Goal: Task Accomplishment & Management: Use online tool/utility

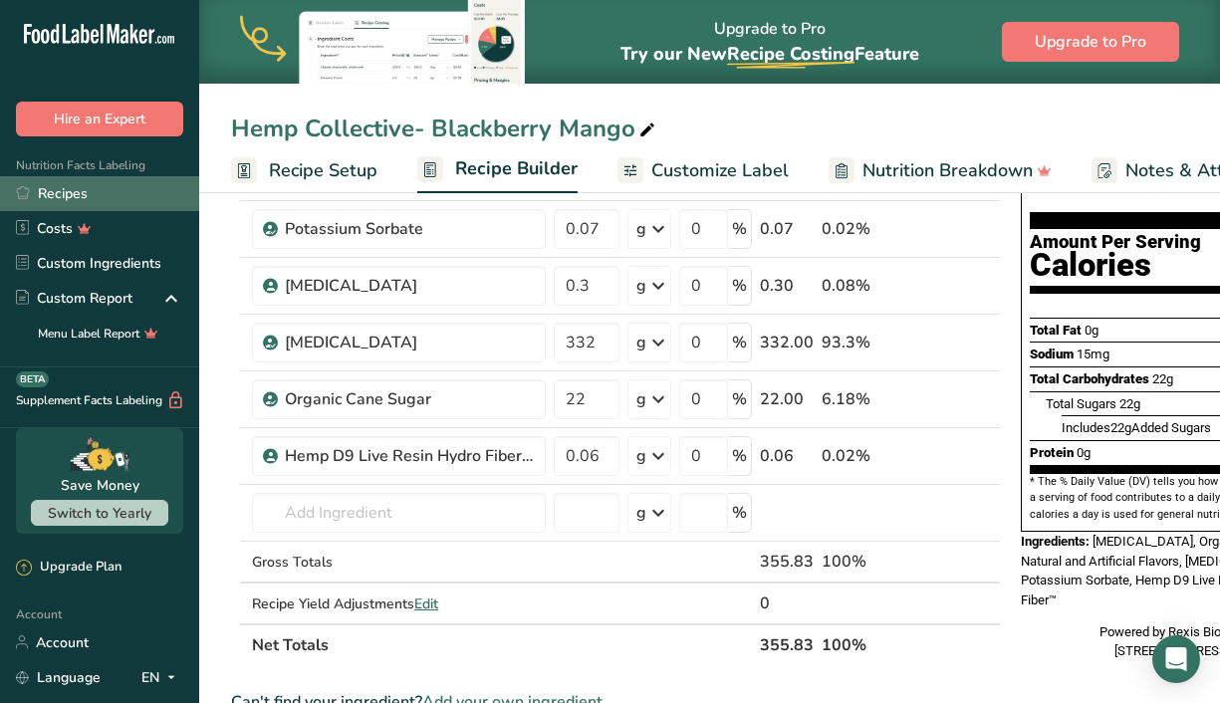
click at [81, 204] on link "Recipes" at bounding box center [99, 193] width 199 height 35
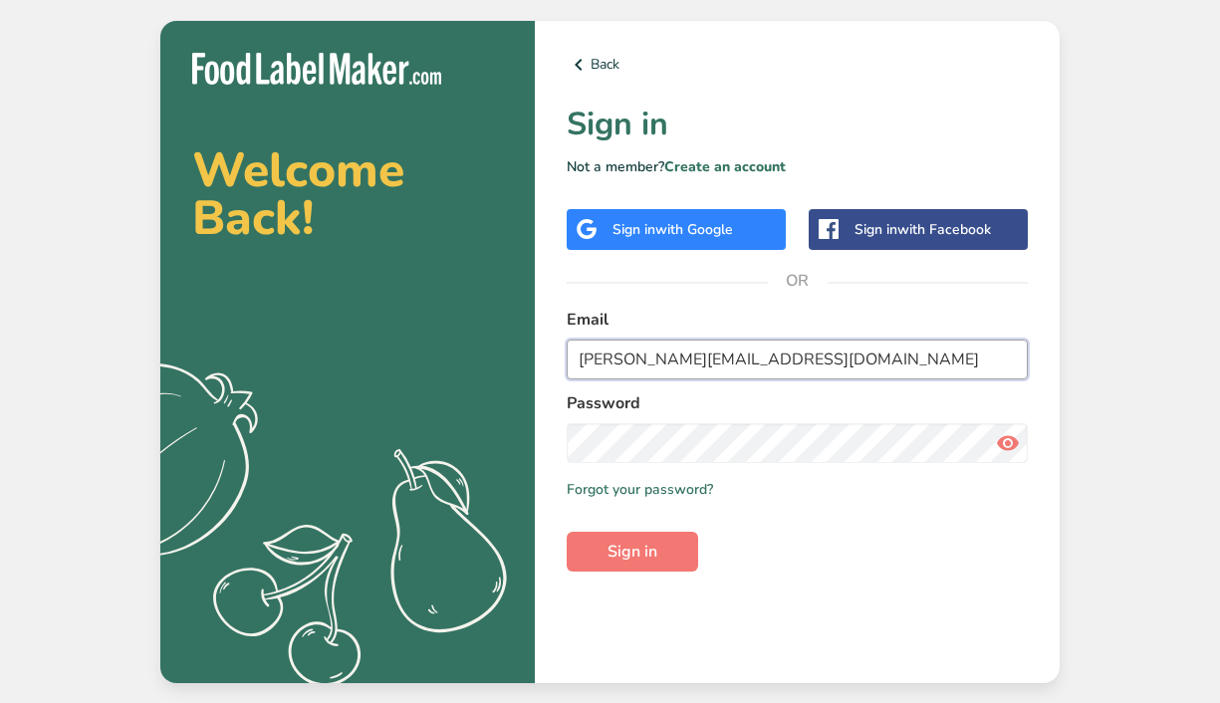
click at [820, 349] on input "richard@woodstockgoods.co" at bounding box center [797, 360] width 461 height 40
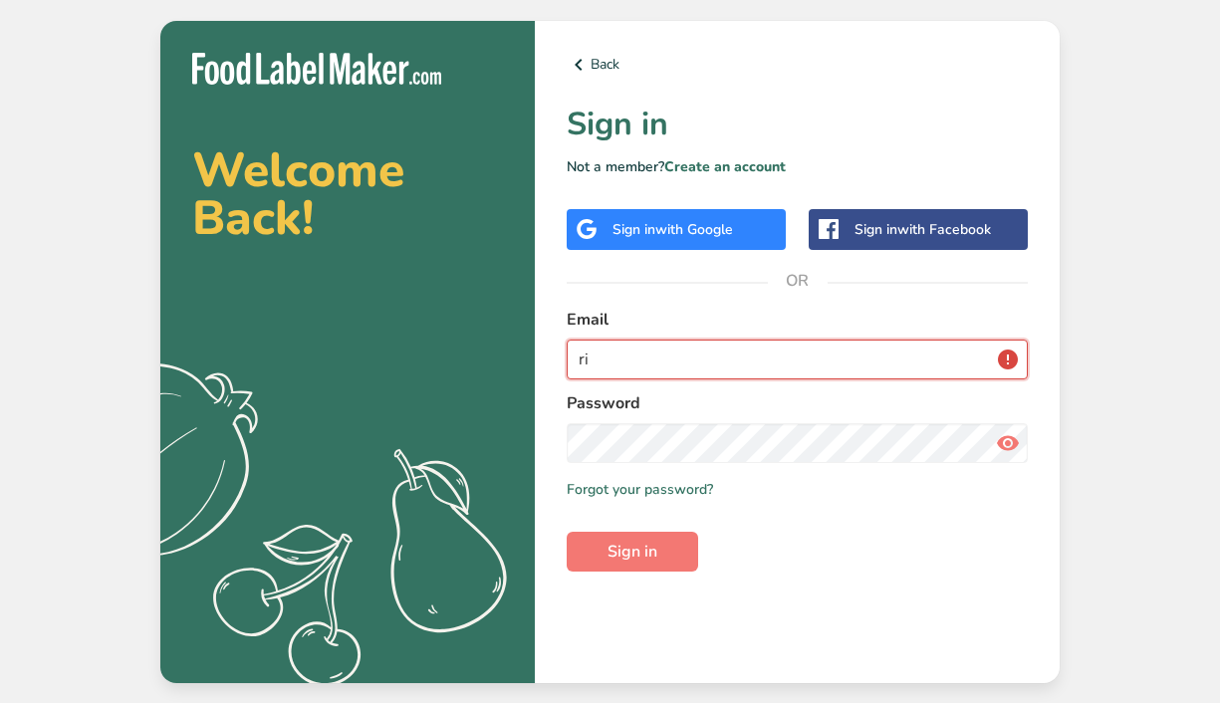
type input "r"
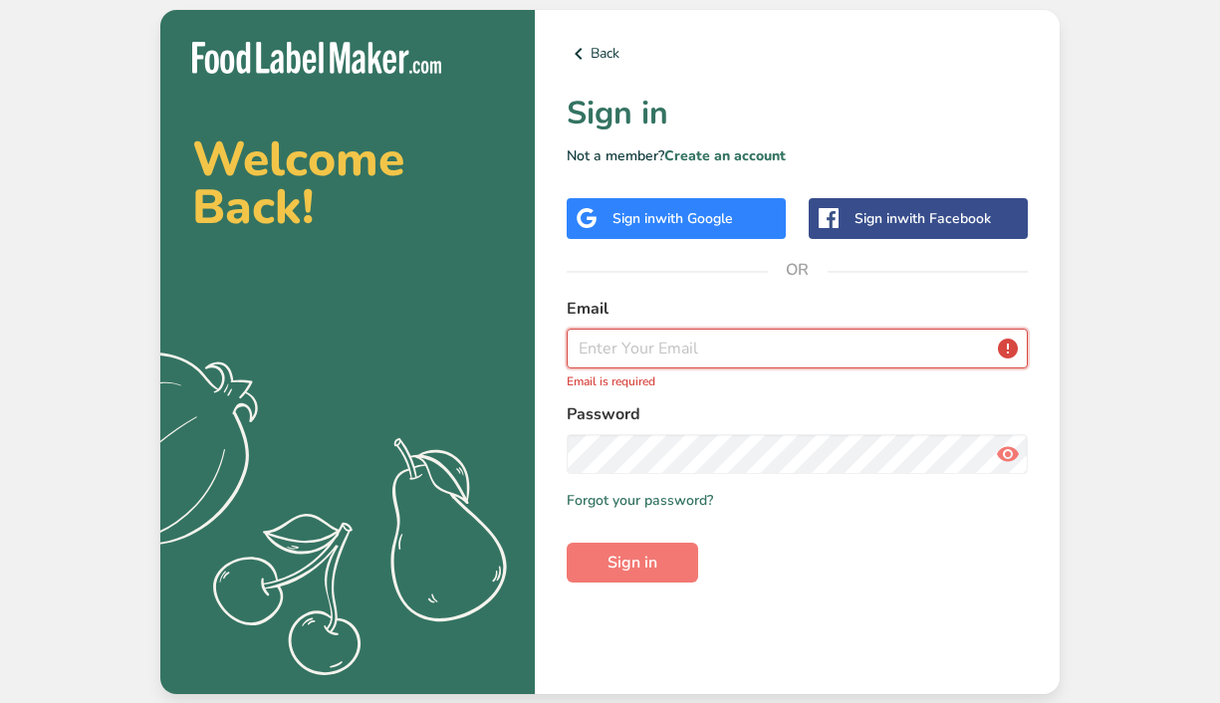
click at [820, 349] on input "email" at bounding box center [797, 349] width 461 height 40
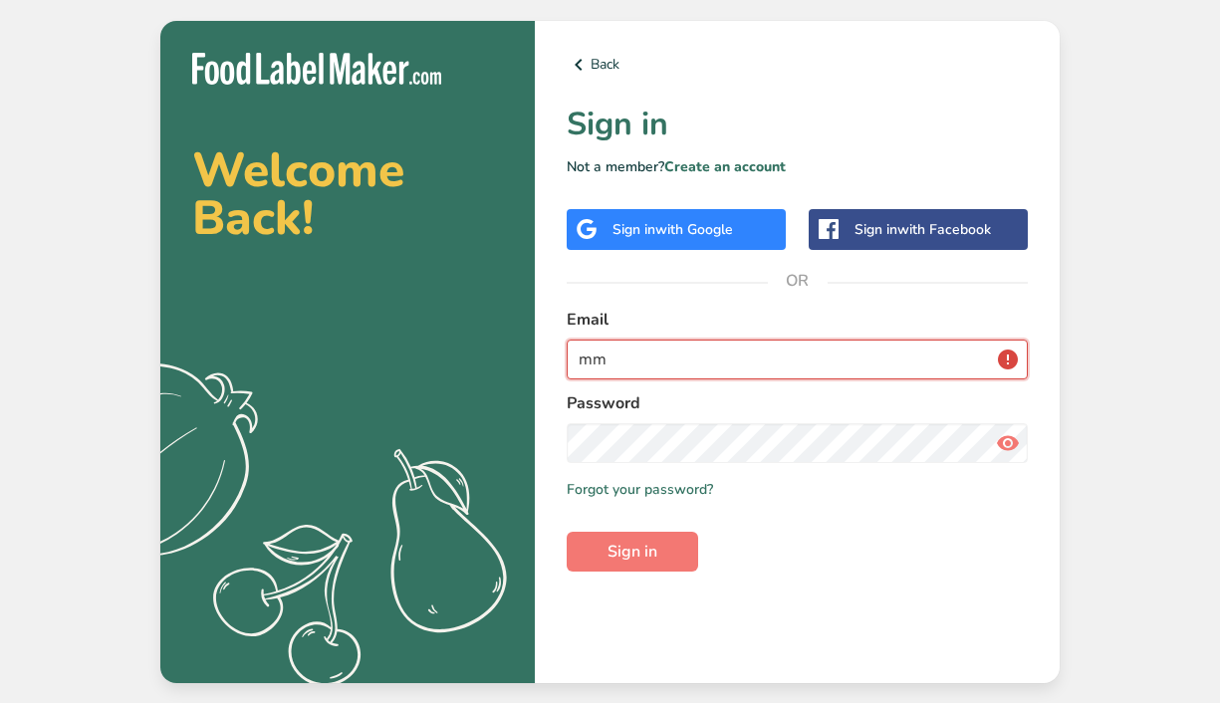
type input "mmcginn@tastethehigh.com"
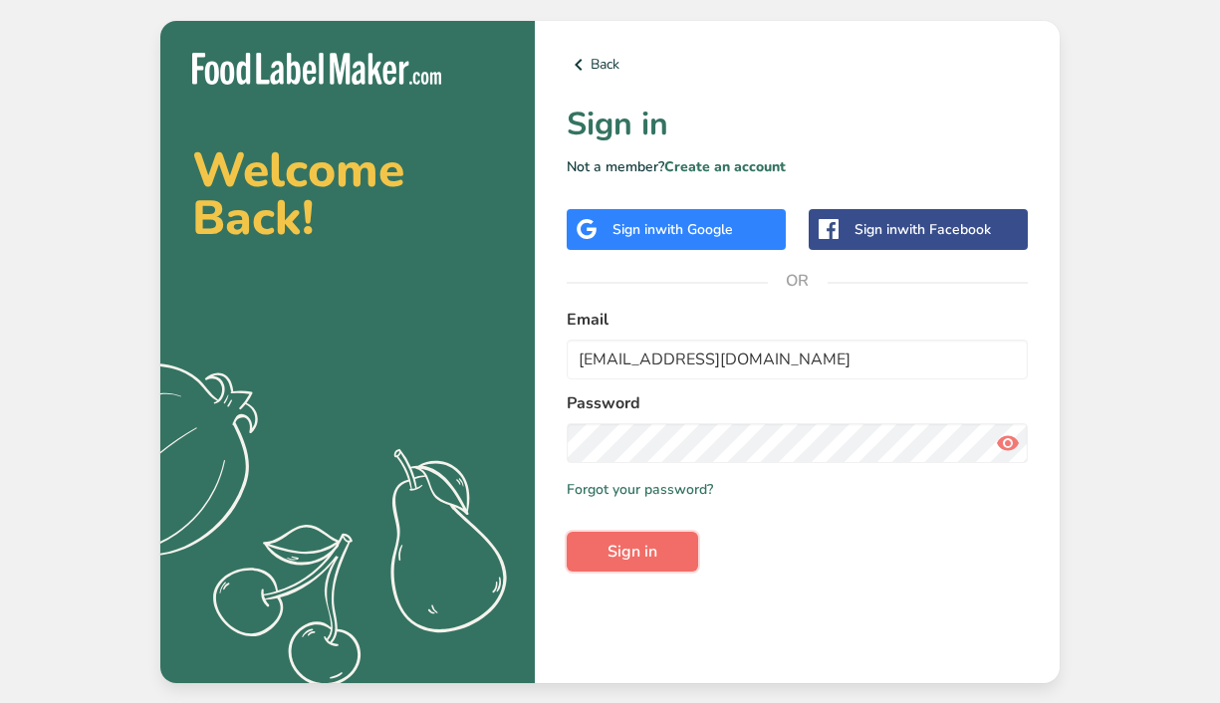
click at [643, 545] on span "Sign in" at bounding box center [633, 552] width 50 height 24
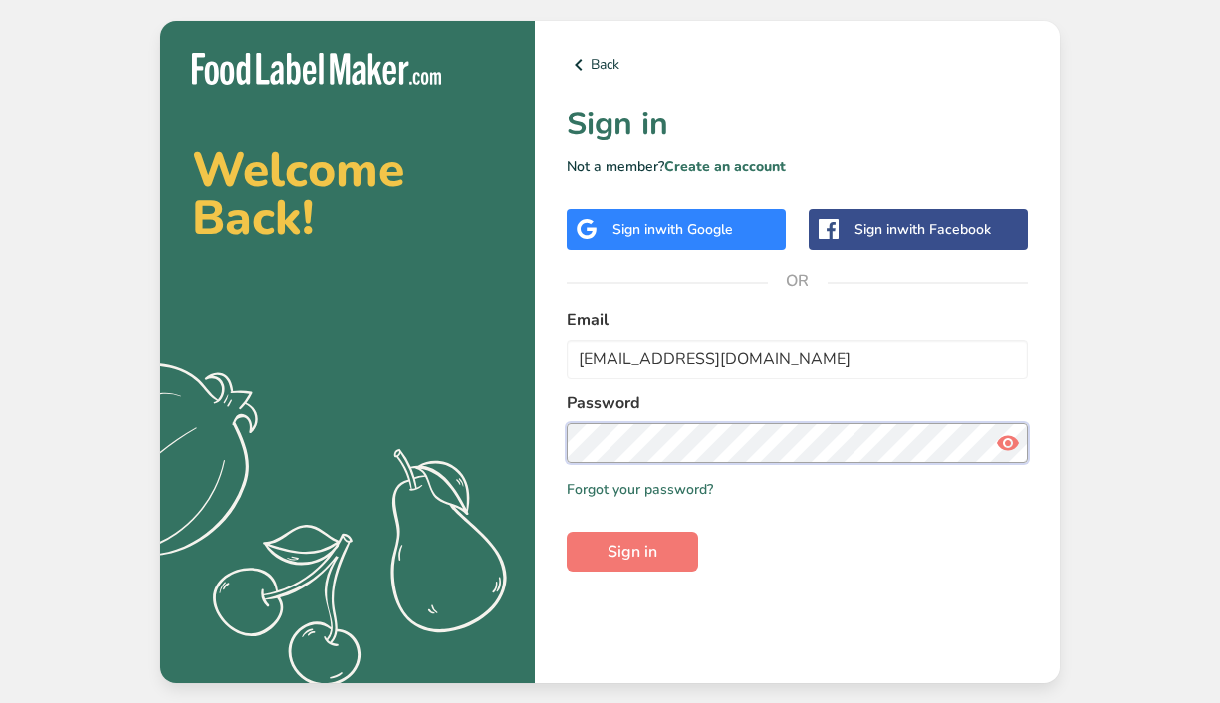
click at [567, 532] on button "Sign in" at bounding box center [633, 552] width 132 height 40
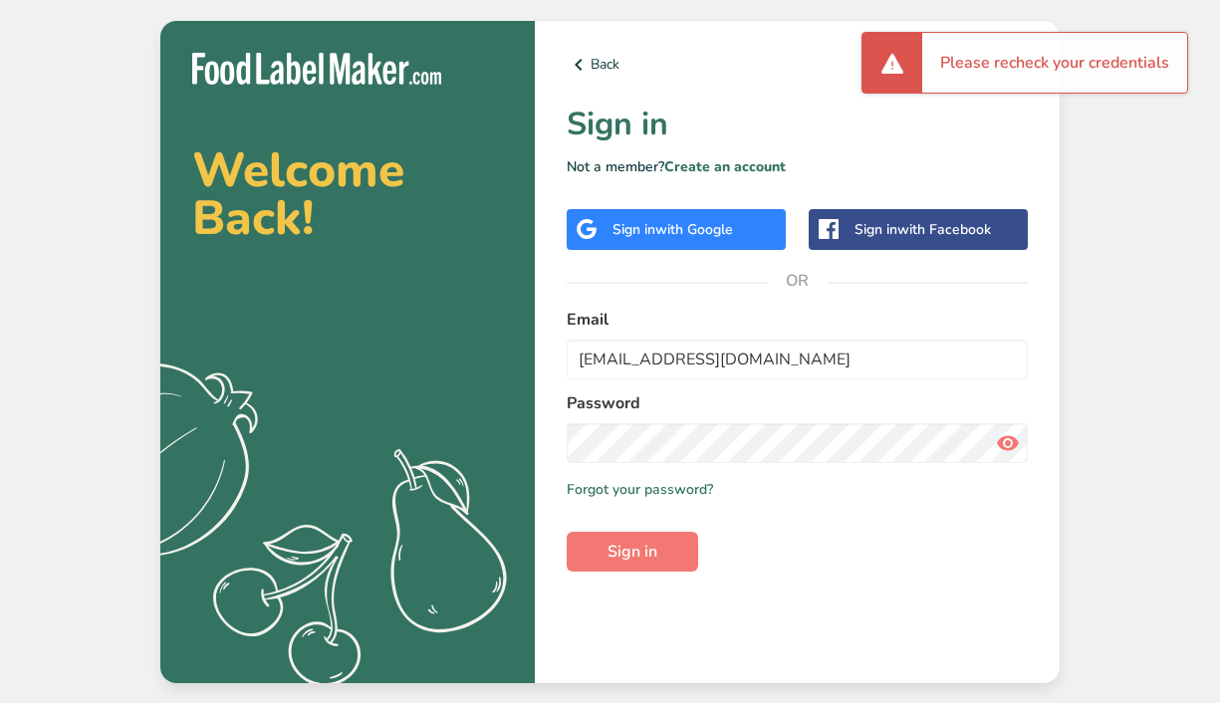
click at [733, 226] on span "with Google" at bounding box center [695, 229] width 78 height 19
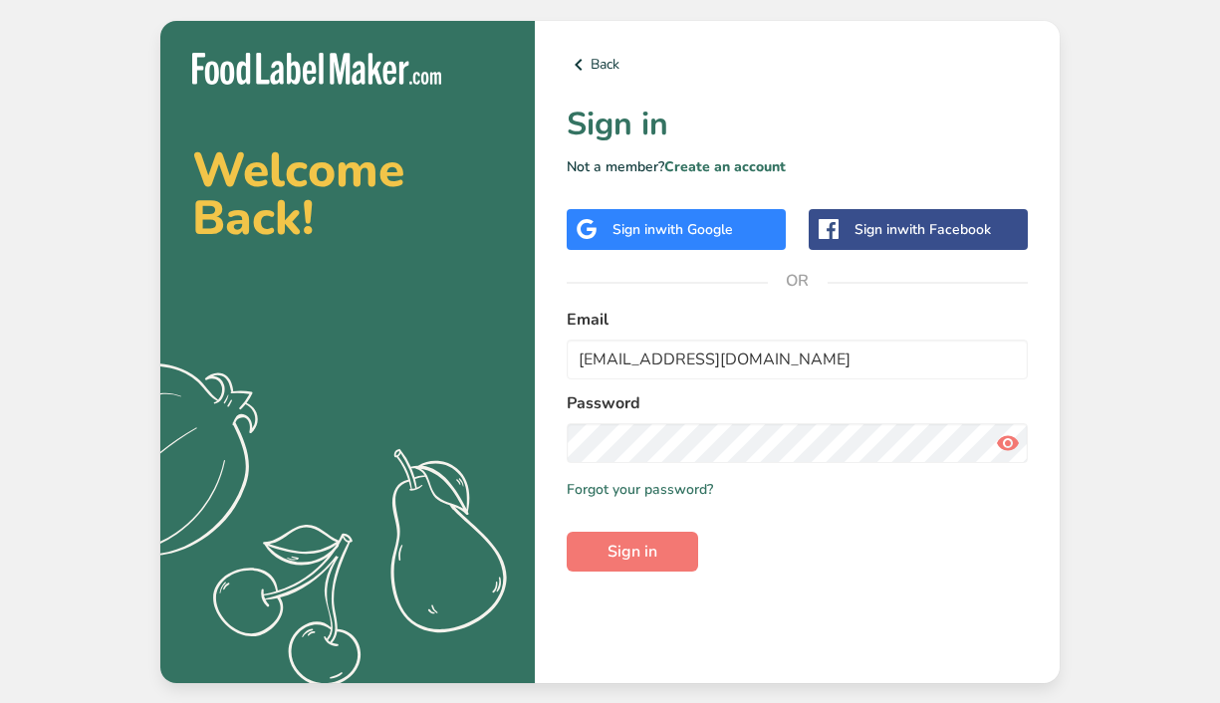
click at [733, 226] on span "with Google" at bounding box center [695, 229] width 78 height 19
click at [714, 226] on span "with Google" at bounding box center [695, 229] width 78 height 19
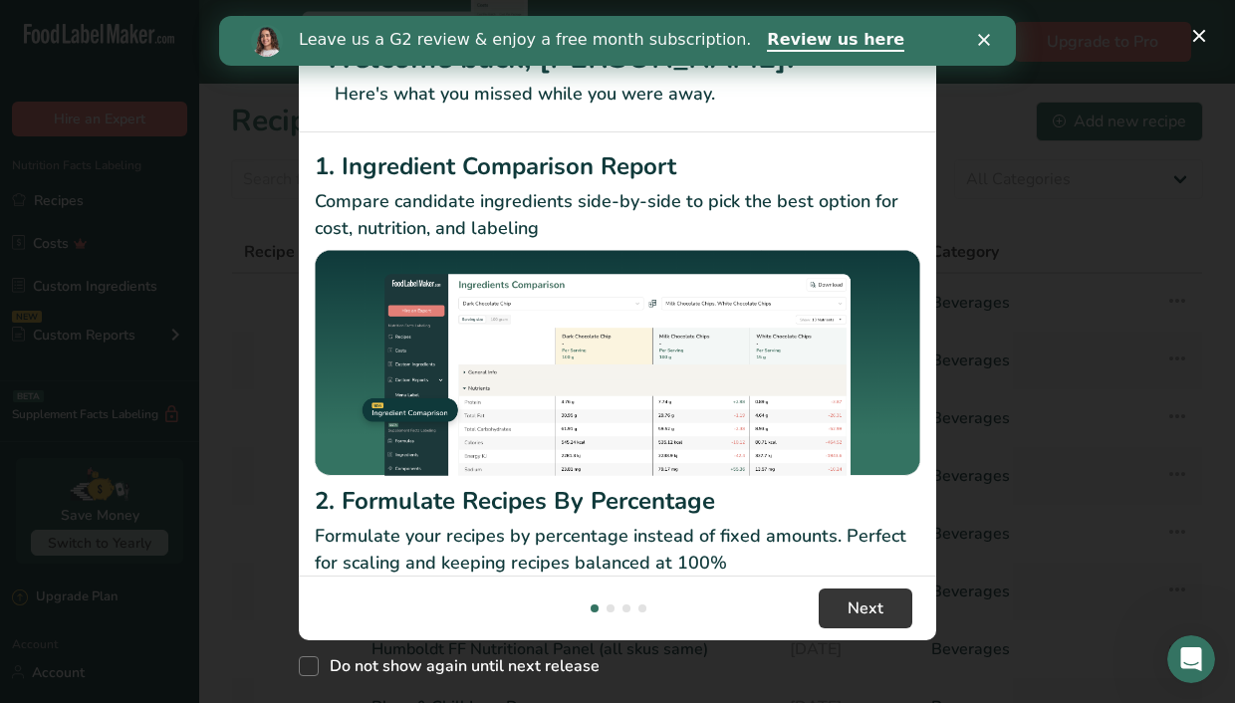
click at [991, 36] on div "Close" at bounding box center [988, 40] width 20 height 12
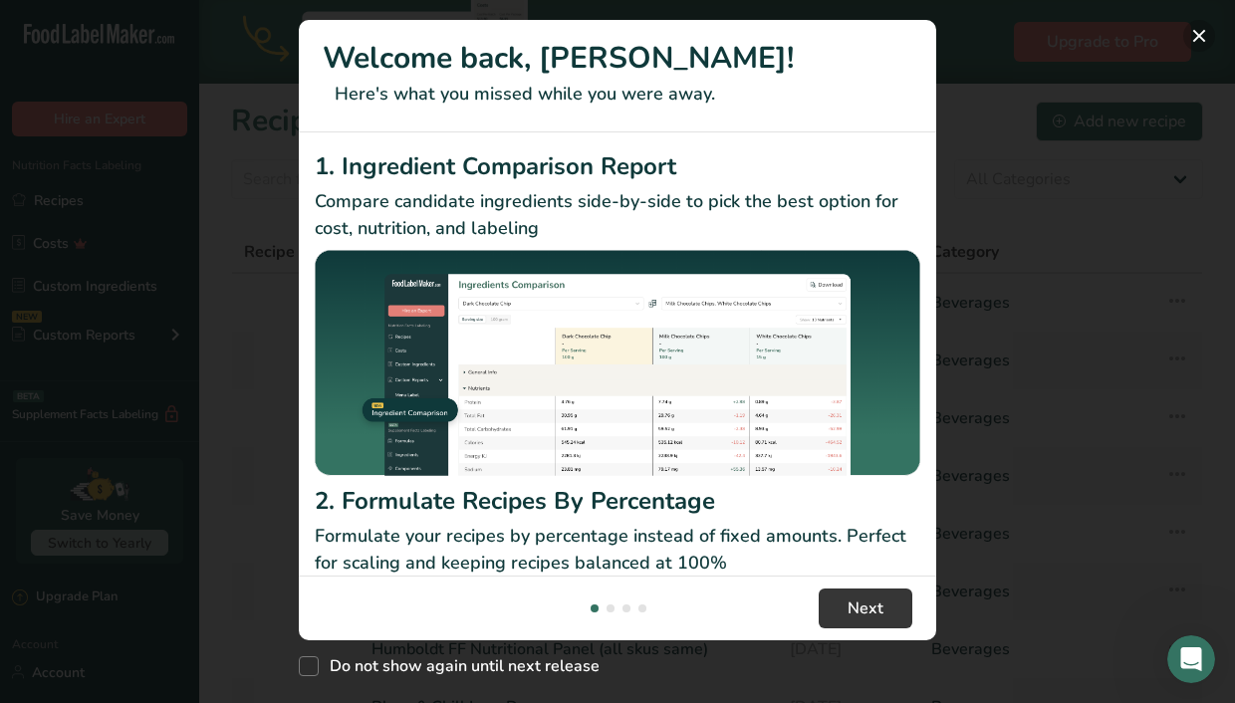
click at [1190, 37] on button "New Features" at bounding box center [1200, 36] width 32 height 32
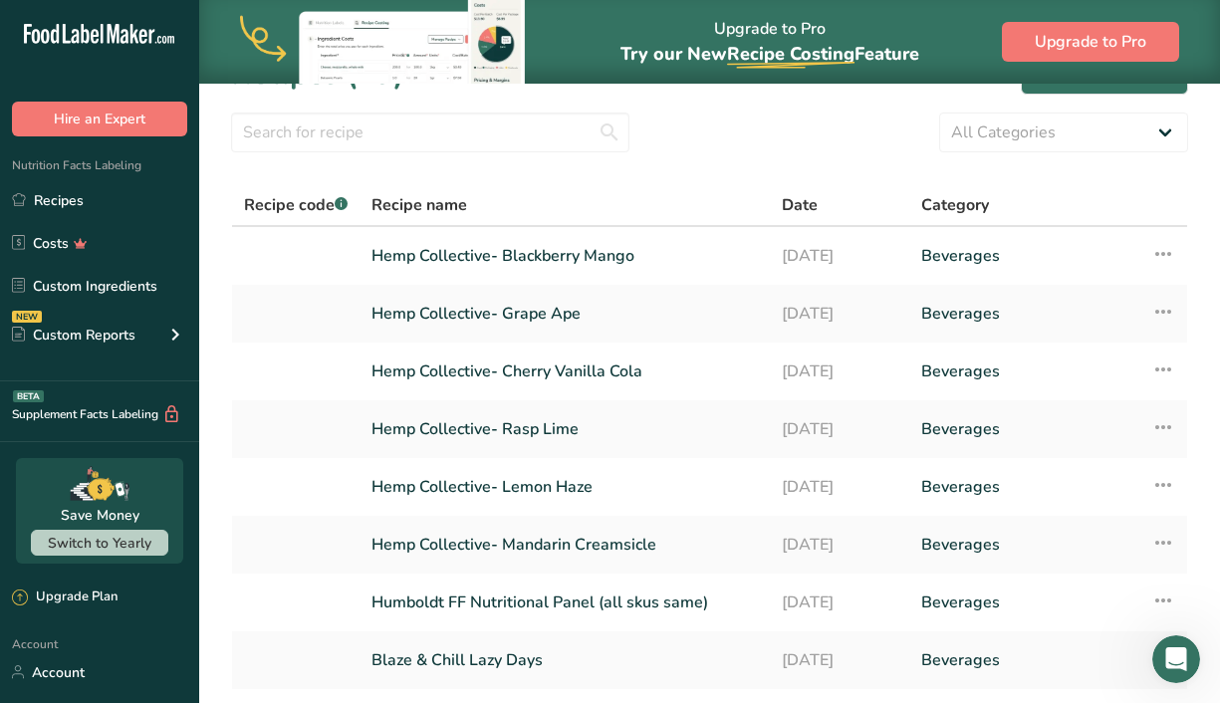
scroll to position [48, 0]
click at [528, 320] on link "Hemp Collective- Grape Ape" at bounding box center [565, 313] width 387 height 42
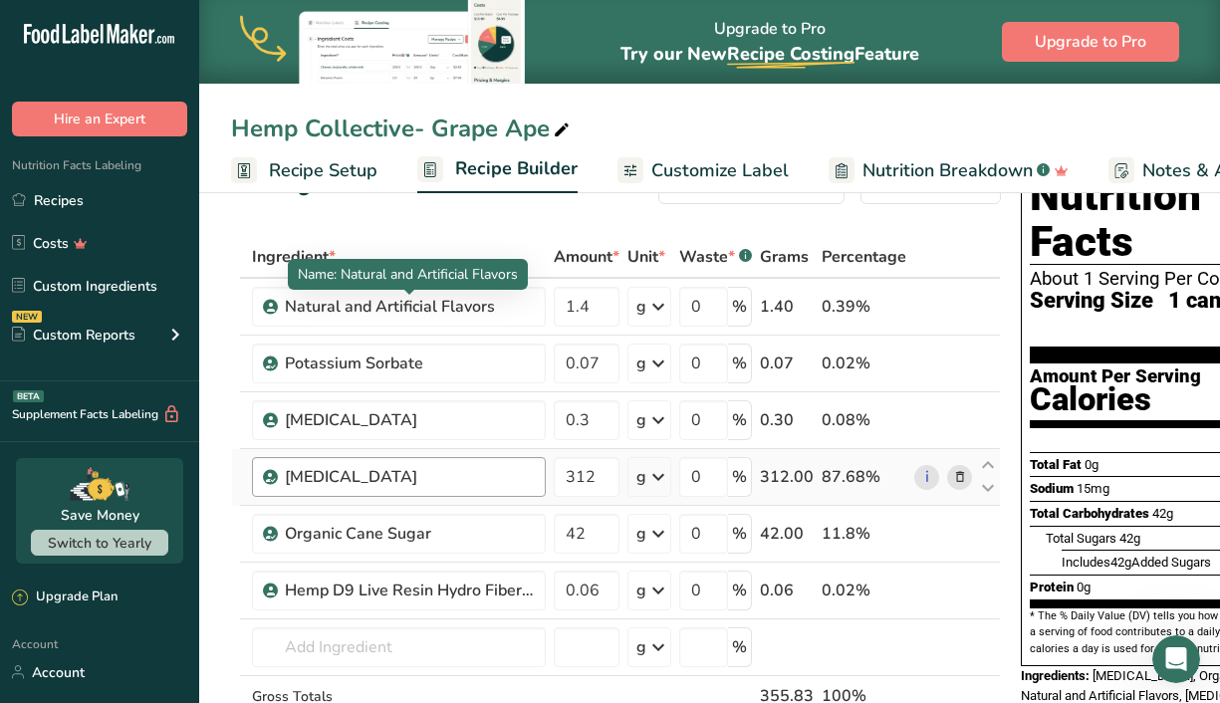
scroll to position [59, 0]
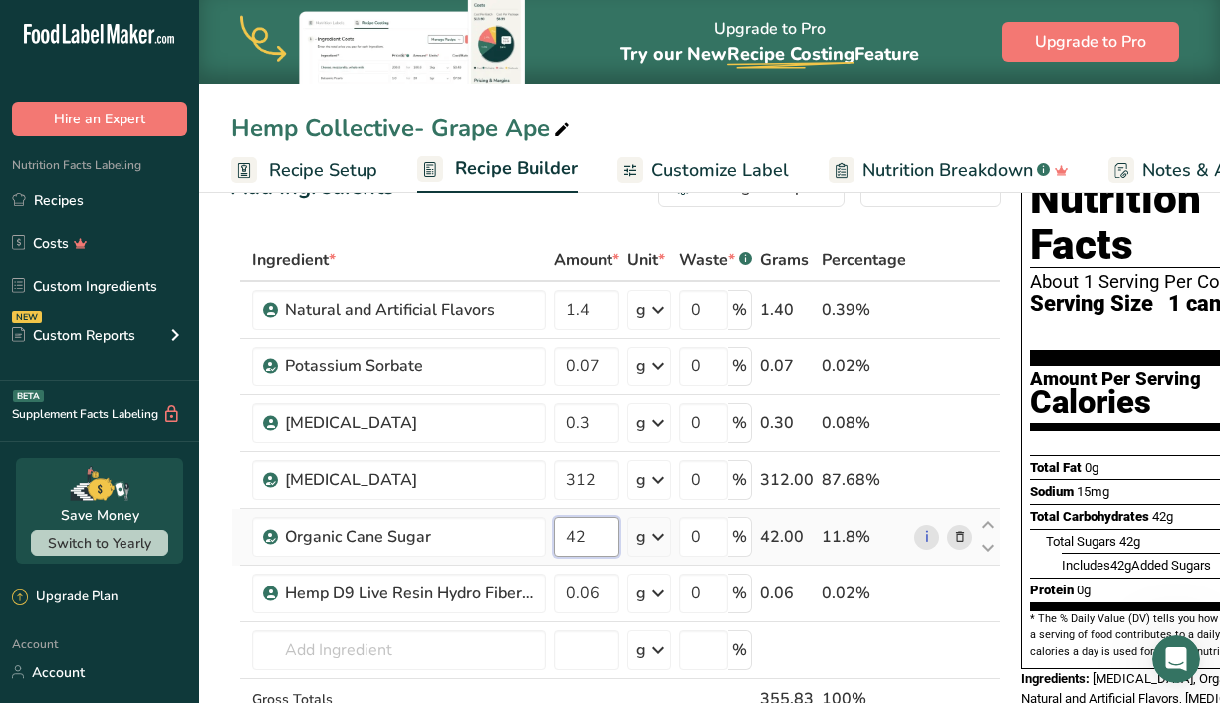
click at [584, 527] on input "42" at bounding box center [587, 537] width 66 height 40
type input "4"
type input "38"
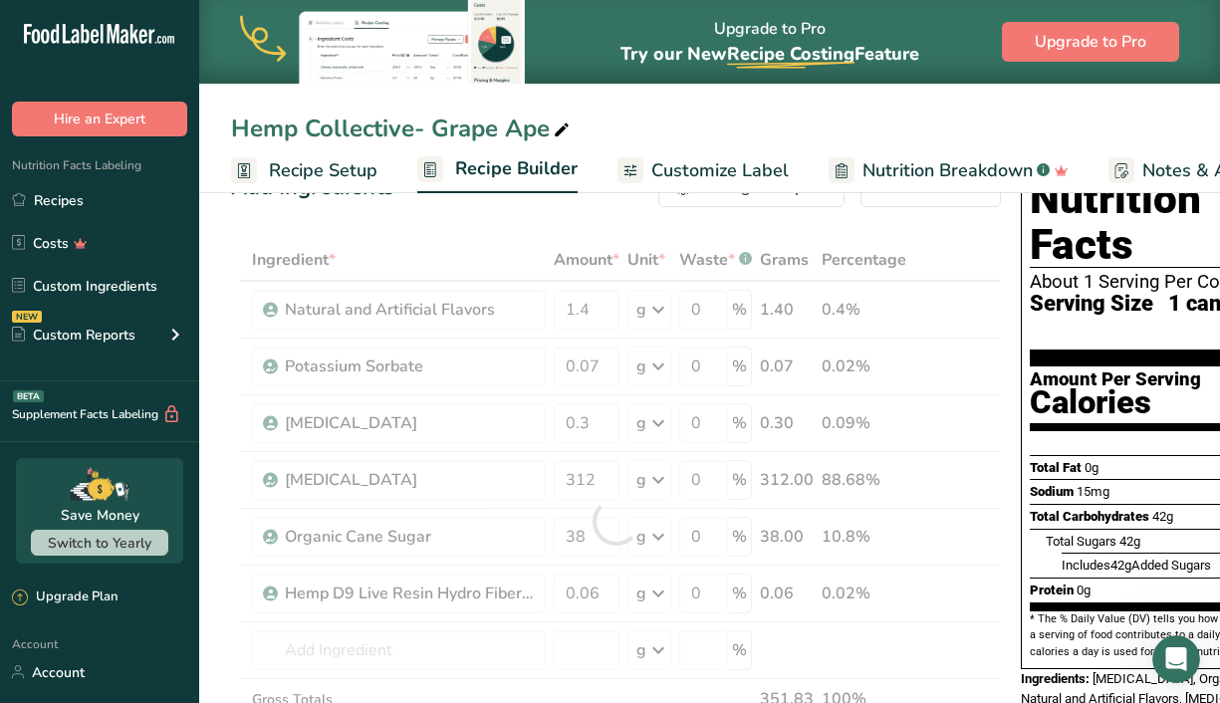
click at [956, 248] on div "Ingredient * Amount * Unit * Waste * .a-a{fill:#347362;}.b-a{fill:#fff;} Grams …" at bounding box center [616, 521] width 770 height 565
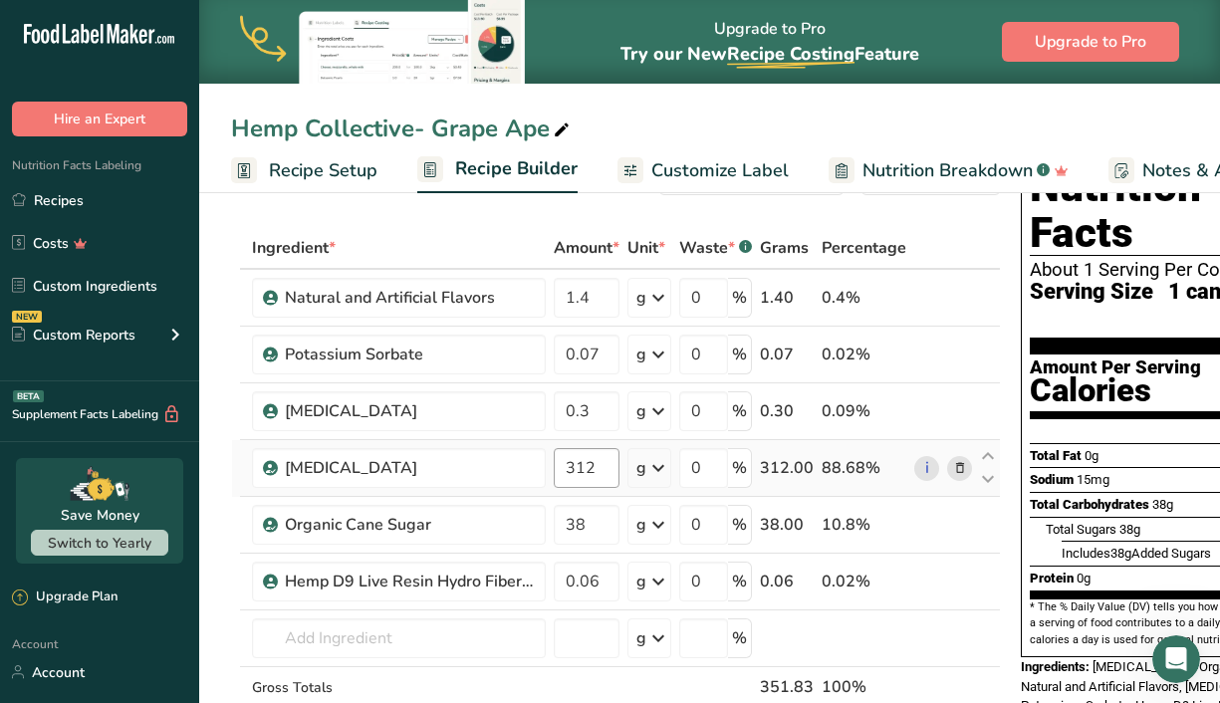
scroll to position [77, 0]
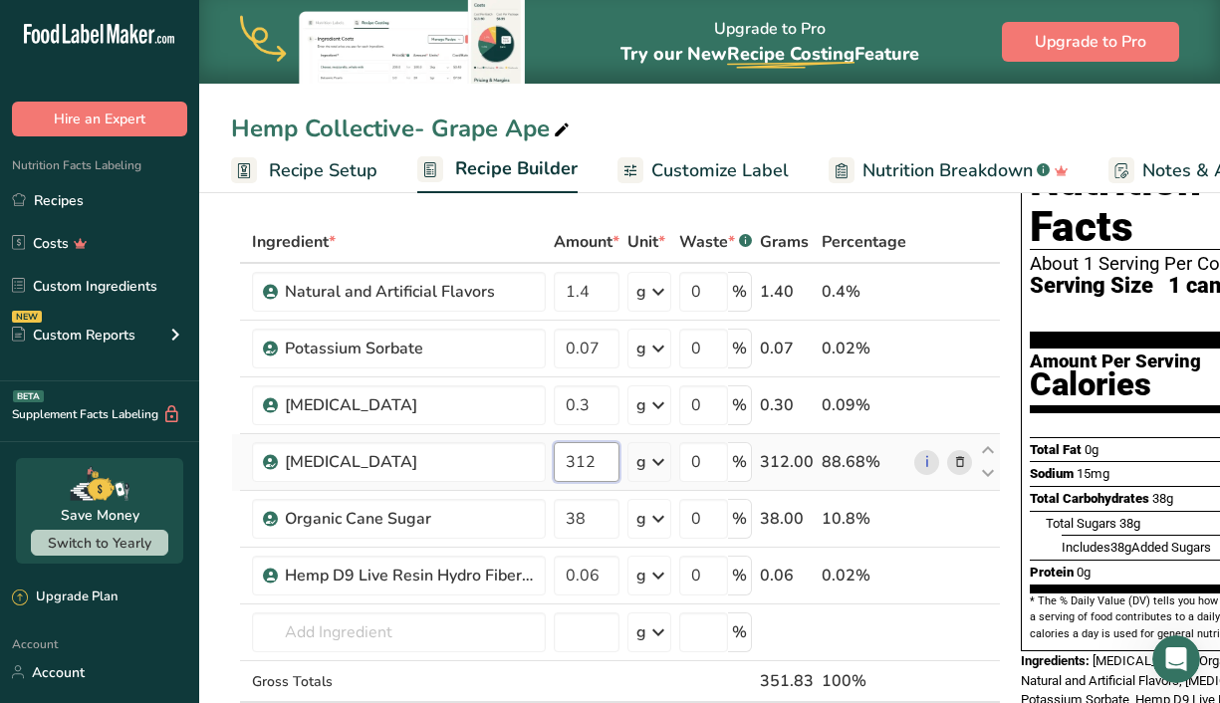
click at [598, 459] on input "312" at bounding box center [587, 462] width 66 height 40
type input "316"
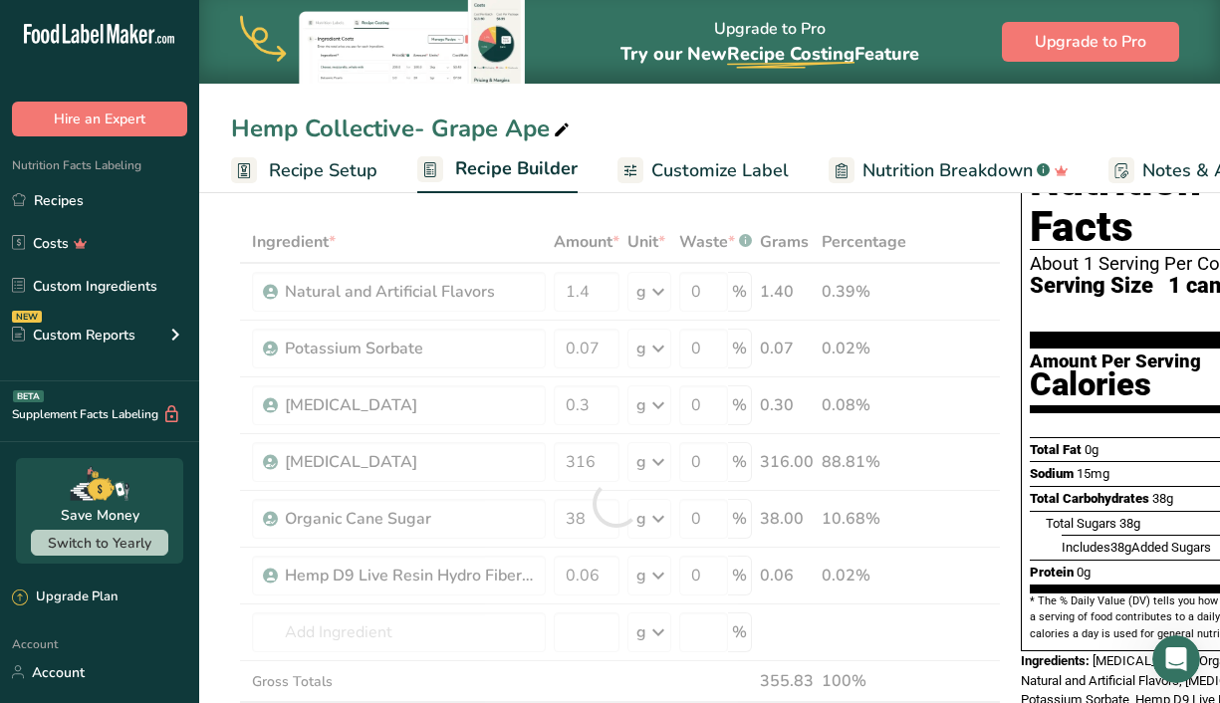
click at [902, 123] on div "Hemp Collective- Grape Ape" at bounding box center [709, 129] width 1021 height 36
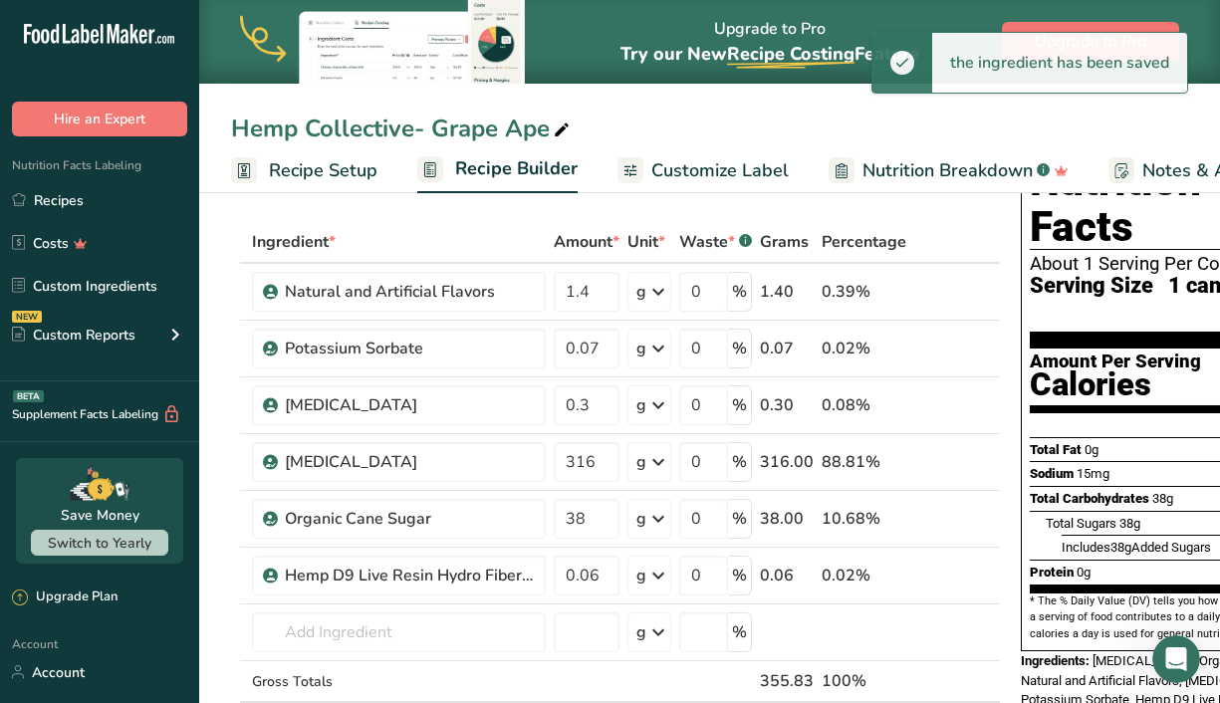
click at [889, 140] on div "Hemp Collective- Grape Ape" at bounding box center [709, 129] width 1021 height 36
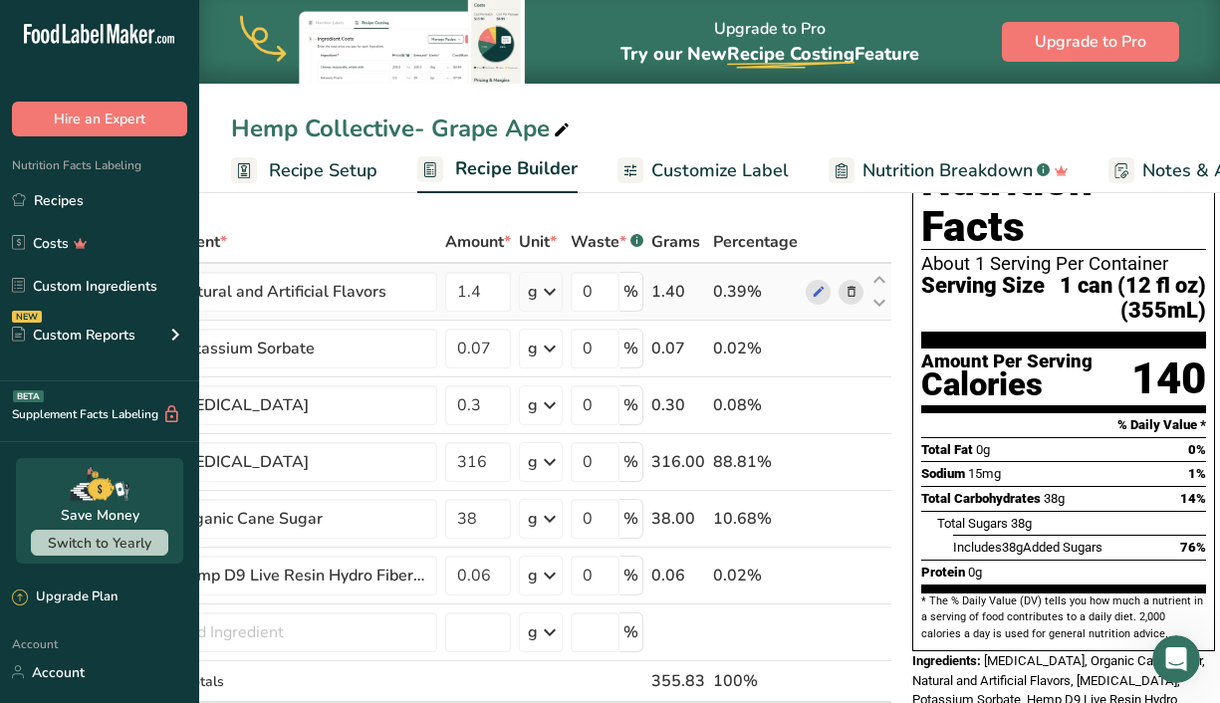
scroll to position [0, 0]
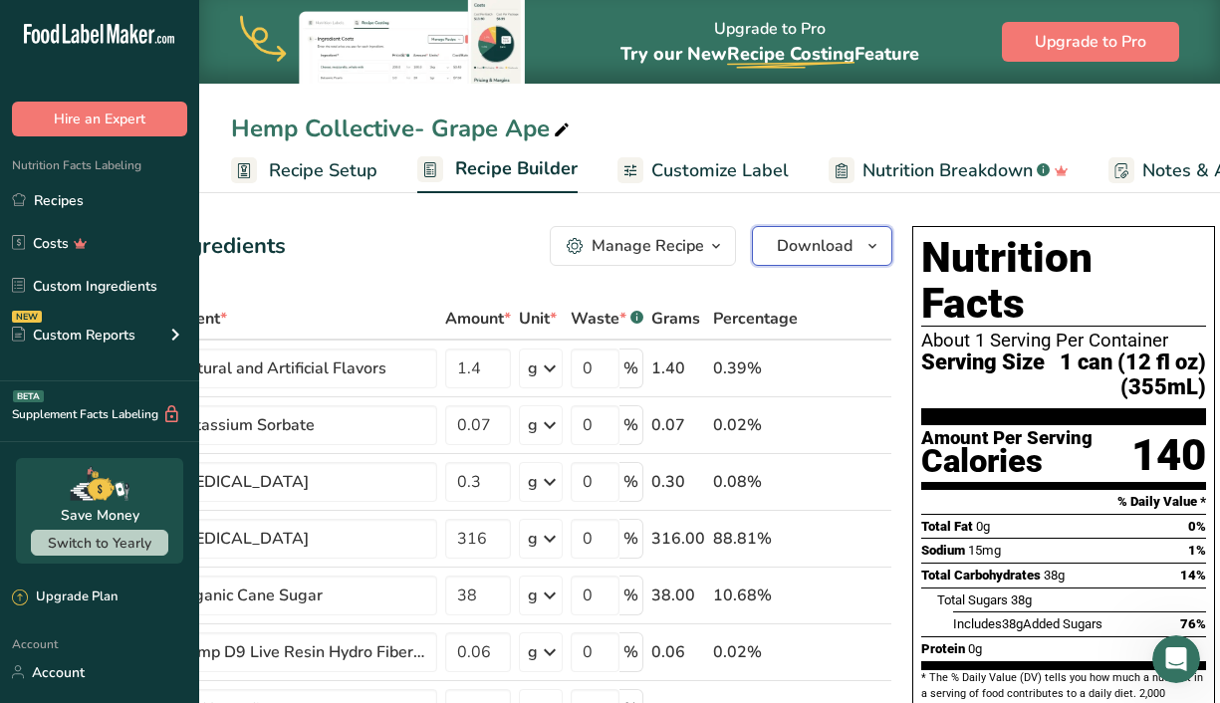
click at [843, 242] on span "Download" at bounding box center [815, 246] width 76 height 24
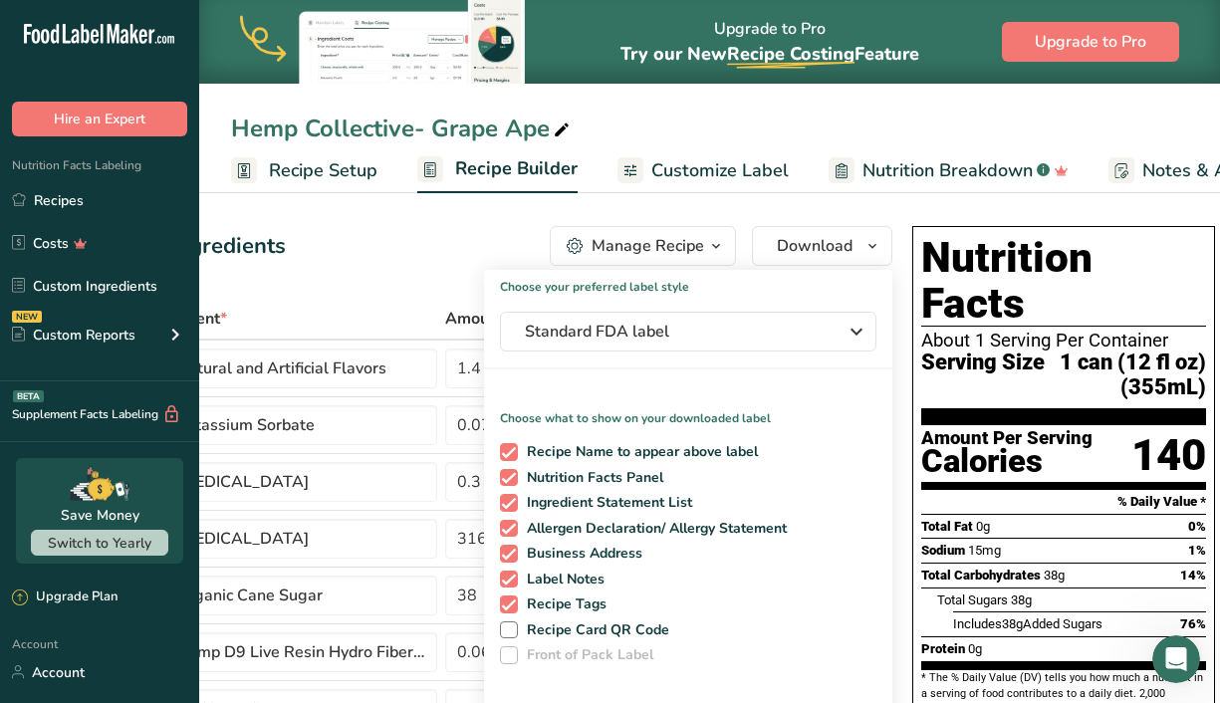
click at [559, 122] on icon at bounding box center [562, 131] width 18 height 28
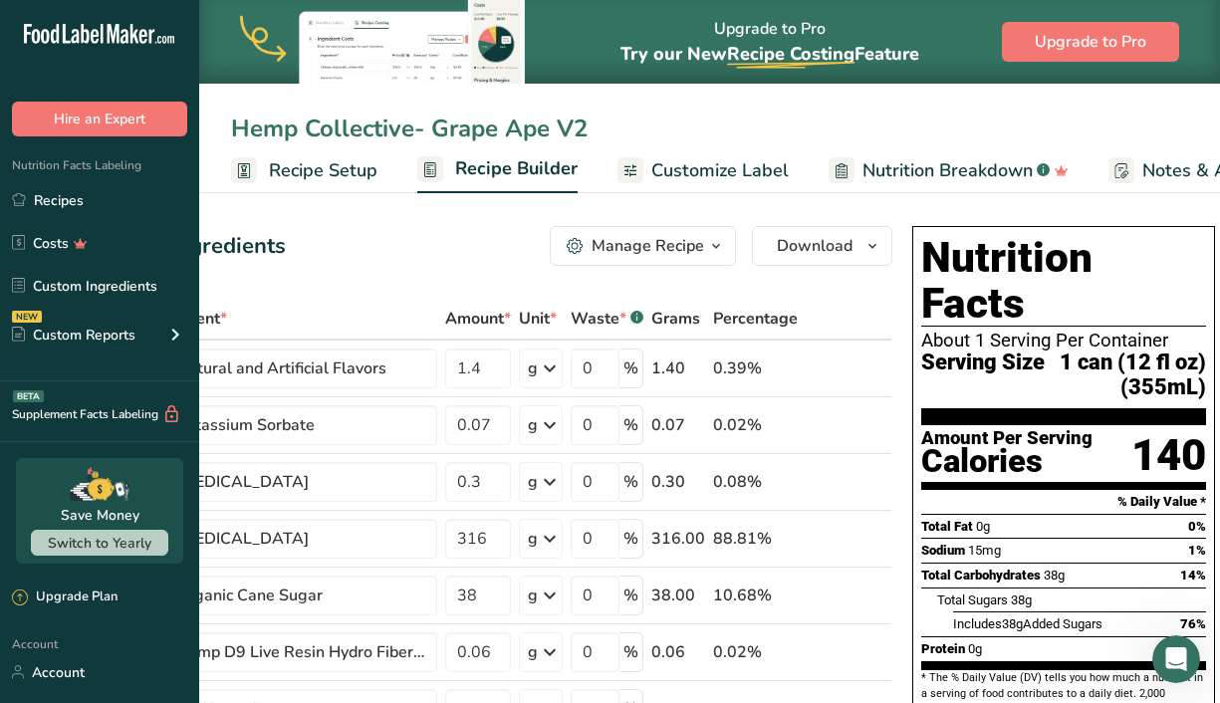
type input "Hemp Collective- Grape Ape V2"
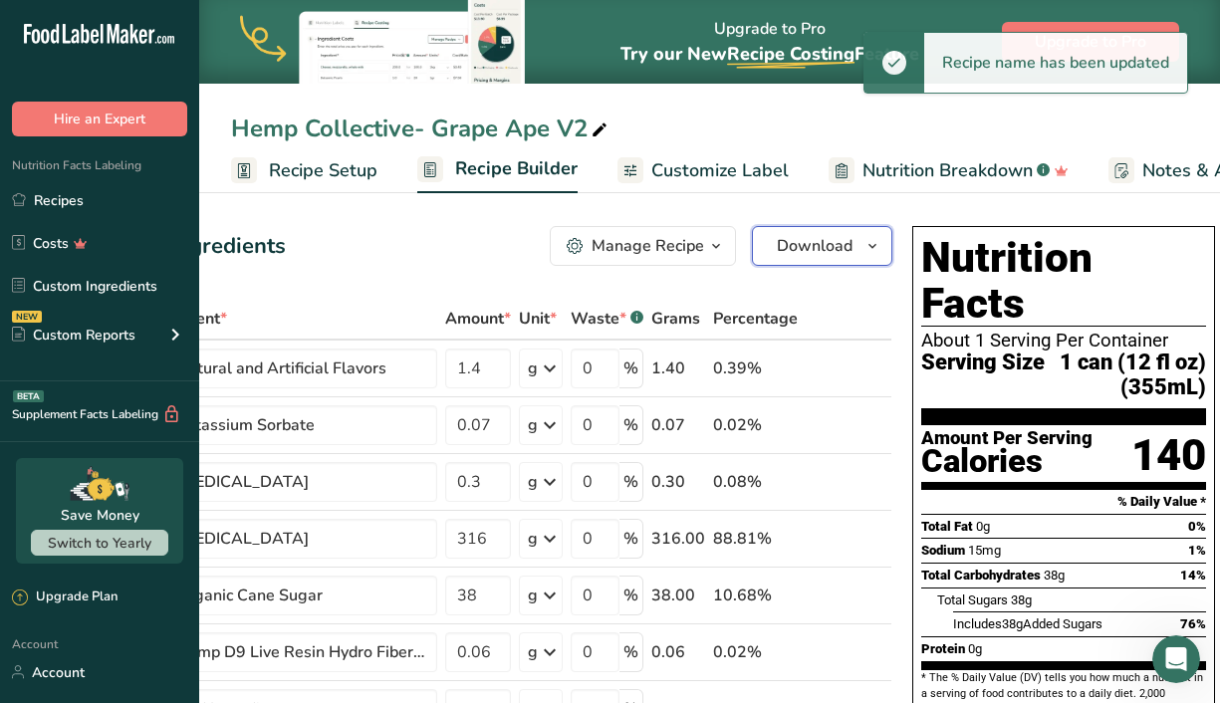
click at [797, 244] on span "Download" at bounding box center [815, 246] width 76 height 24
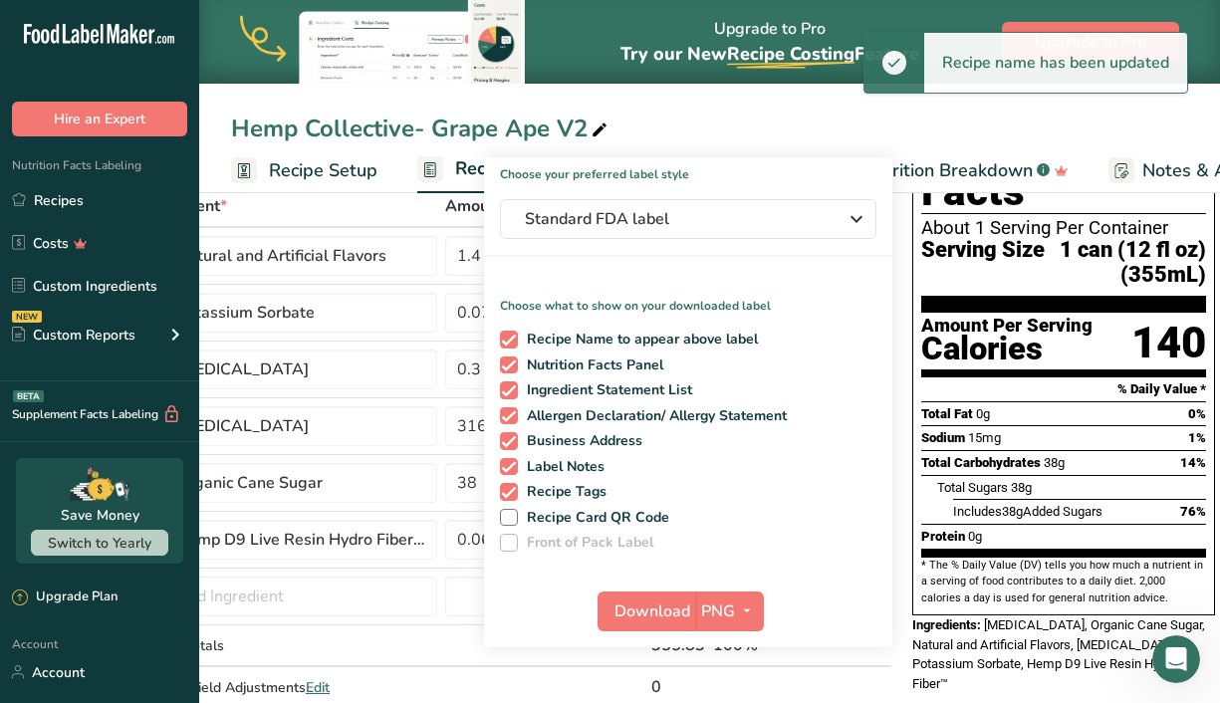
scroll to position [112, 0]
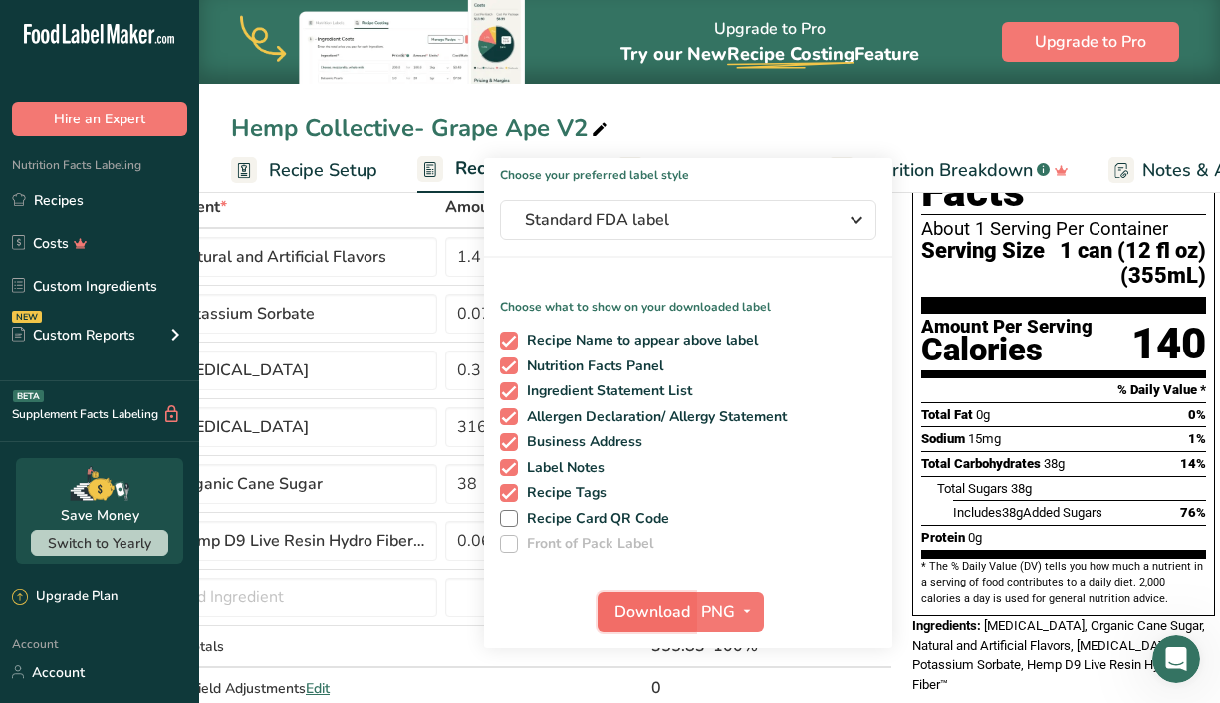
click at [646, 621] on span "Download" at bounding box center [653, 613] width 76 height 24
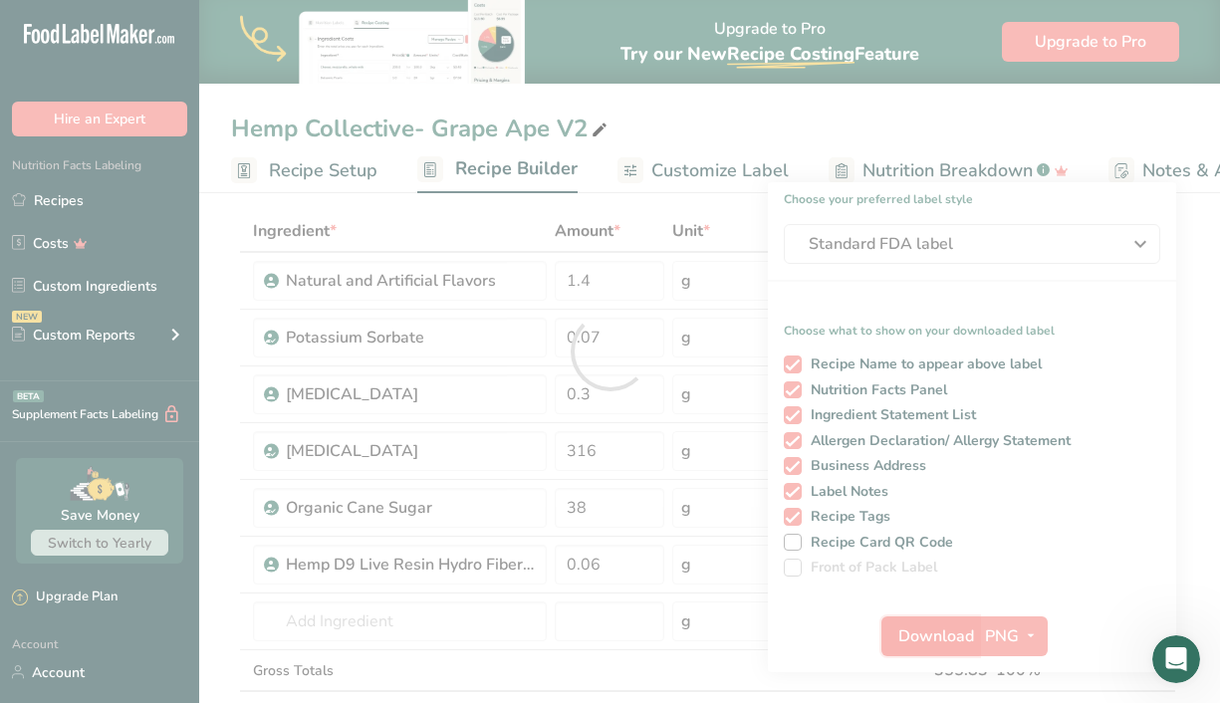
scroll to position [0, 0]
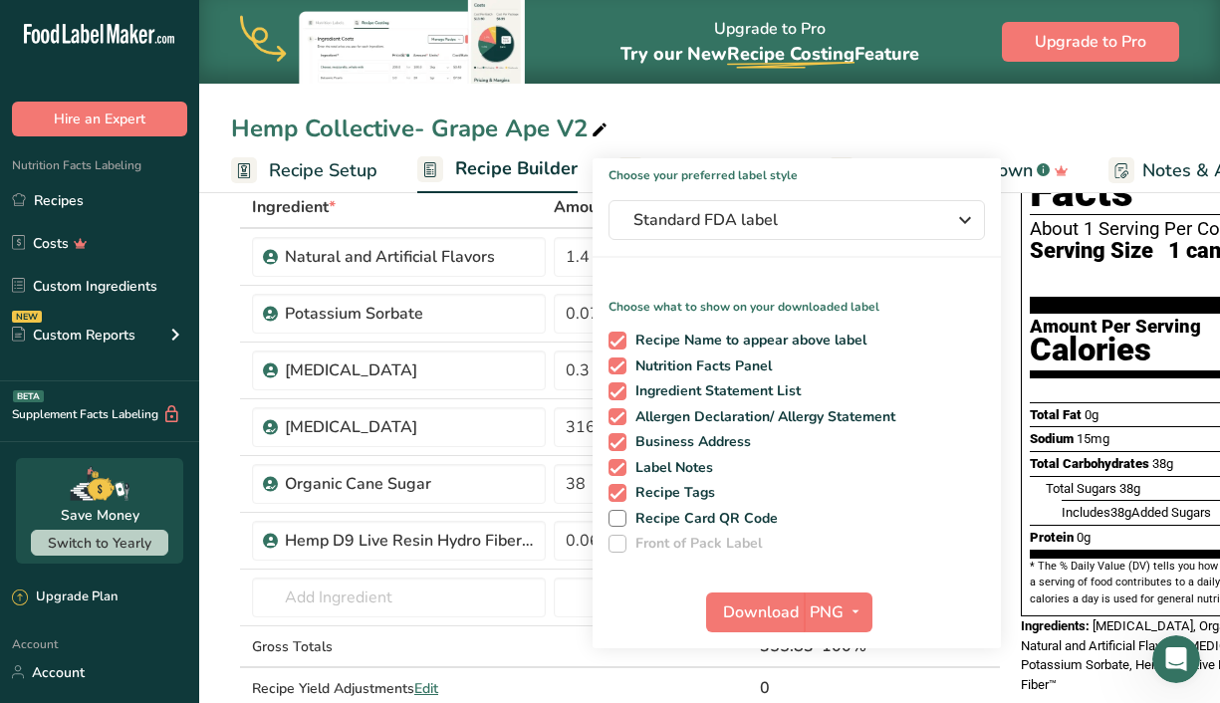
click at [668, 272] on div "Choose your preferred label style Standard FDA label Standard FDA label The mos…" at bounding box center [797, 403] width 408 height 490
click at [752, 232] on button "Standard FDA label" at bounding box center [797, 220] width 377 height 40
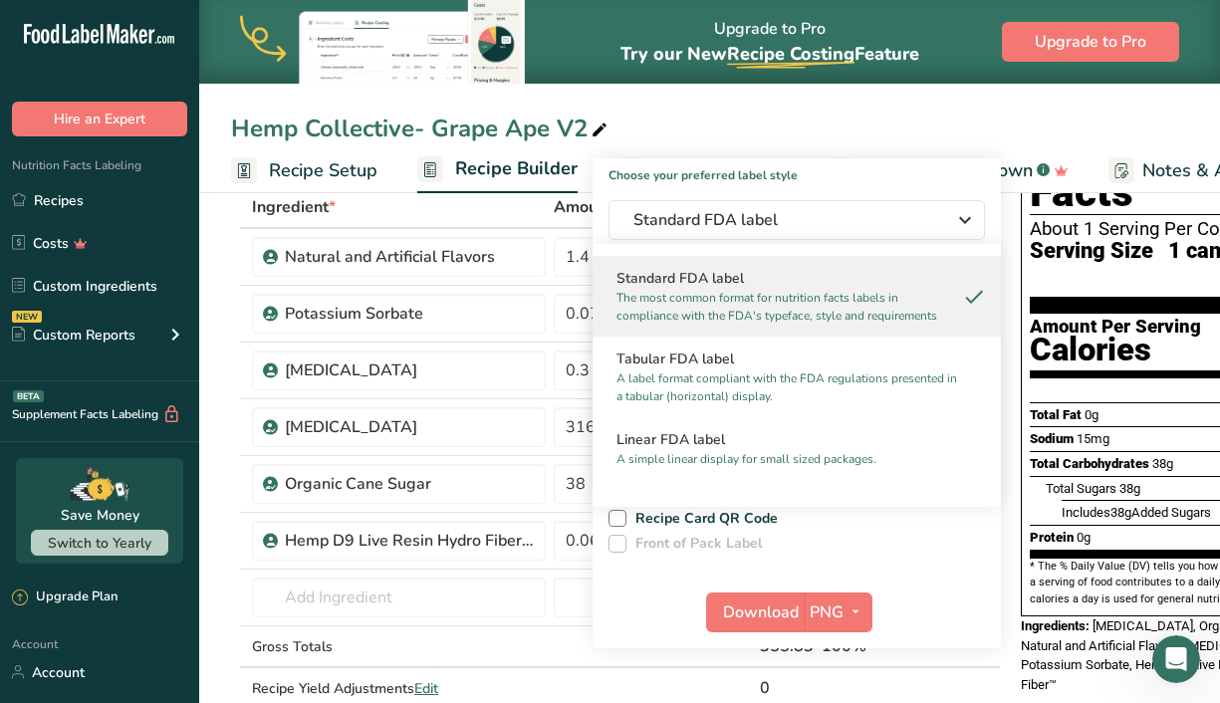
click at [938, 585] on div "Download PNG PNG BMP SVG PDF TXT" at bounding box center [797, 617] width 408 height 64
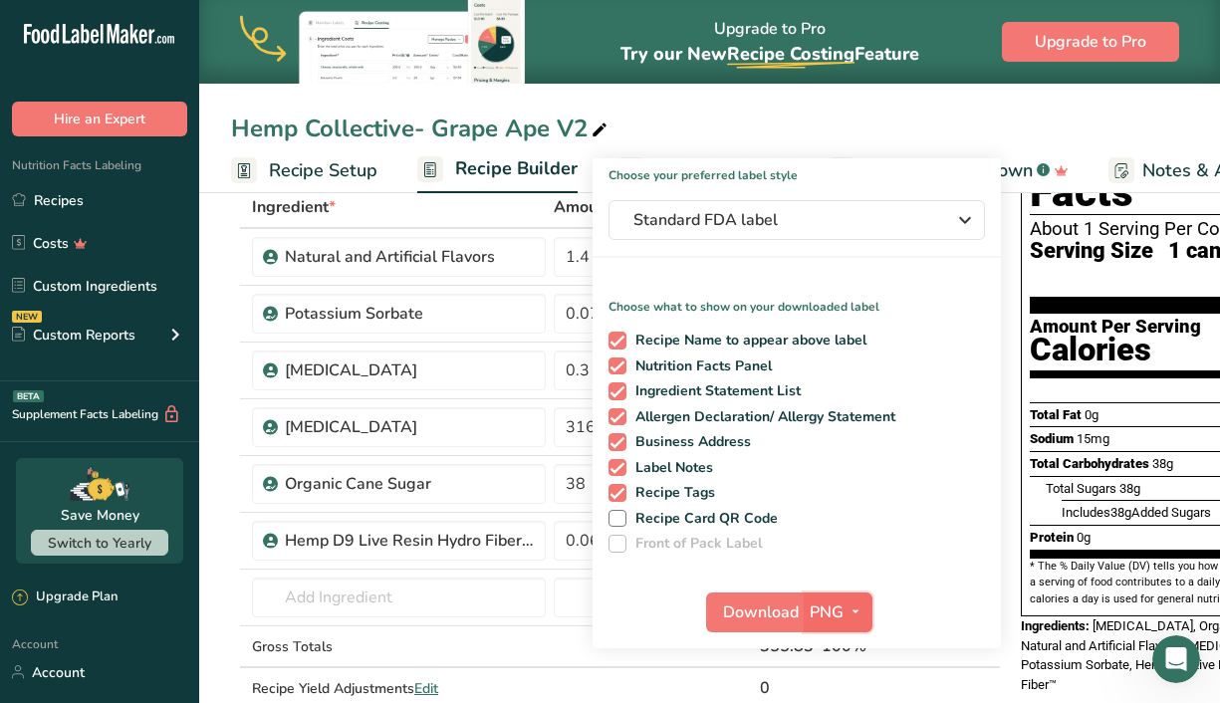
click at [848, 607] on icon "button" at bounding box center [856, 612] width 16 height 25
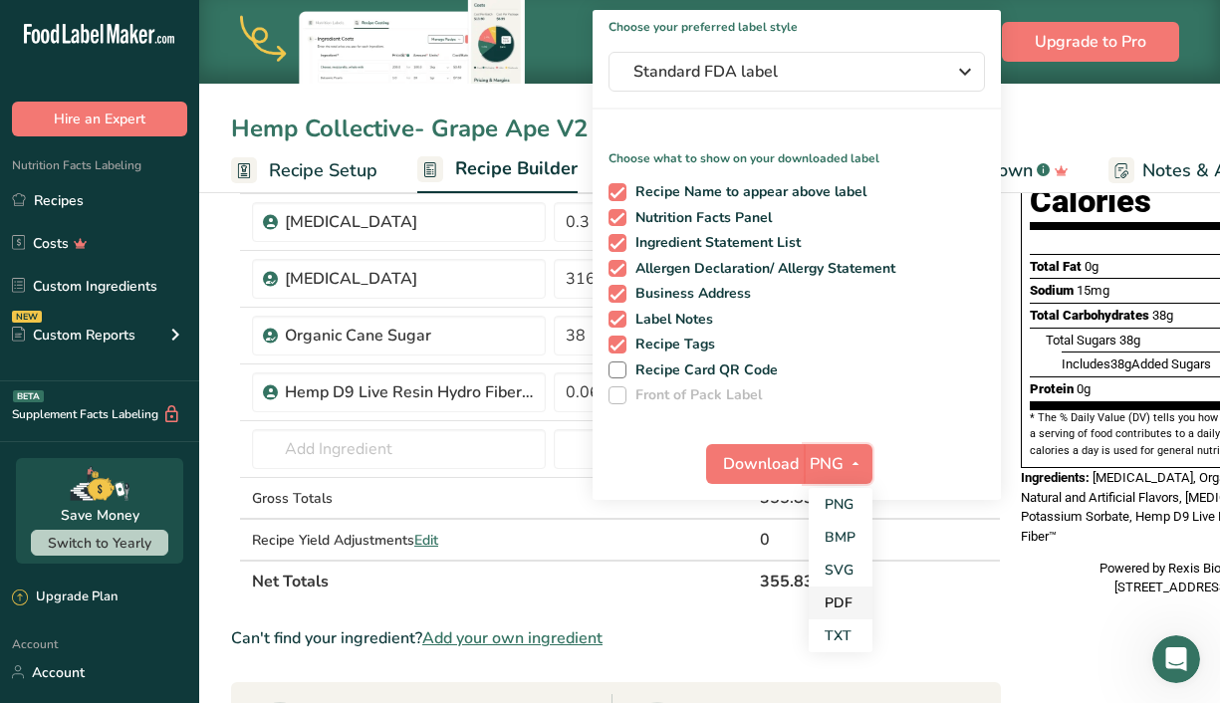
scroll to position [261, 0]
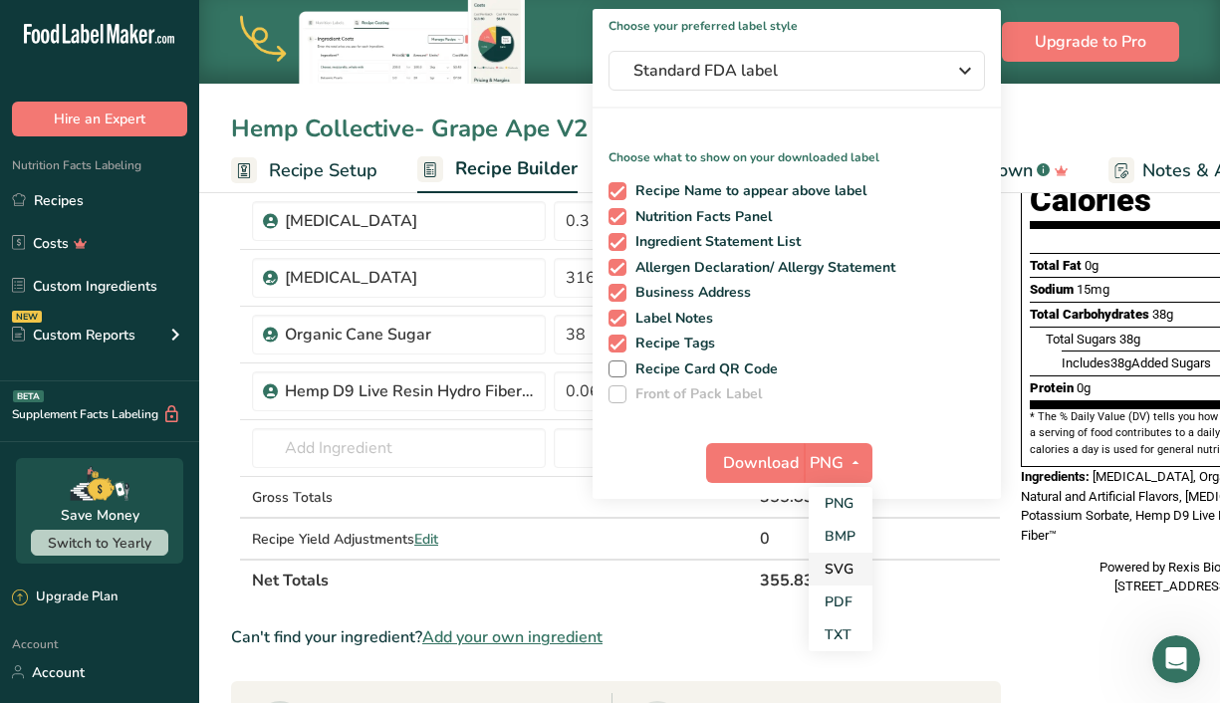
click at [846, 555] on link "SVG" at bounding box center [841, 569] width 64 height 33
click at [773, 473] on span "Download" at bounding box center [761, 463] width 76 height 24
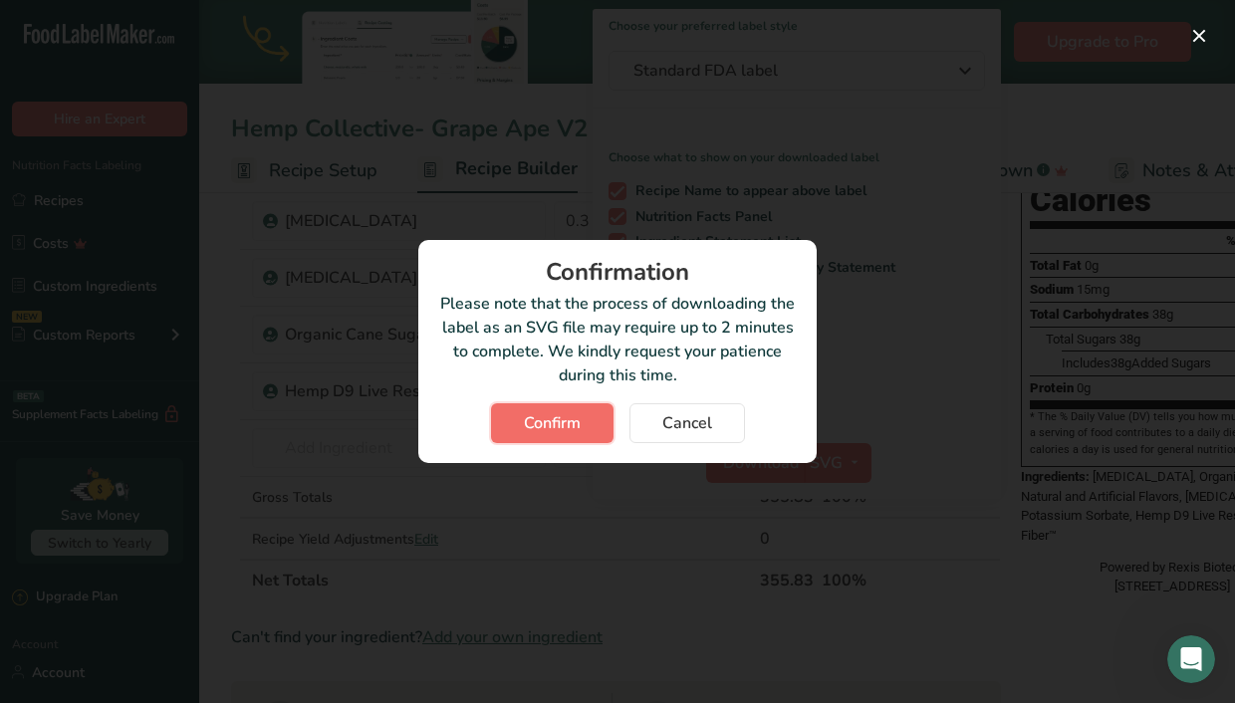
click at [583, 424] on button "Confirm" at bounding box center [552, 424] width 123 height 40
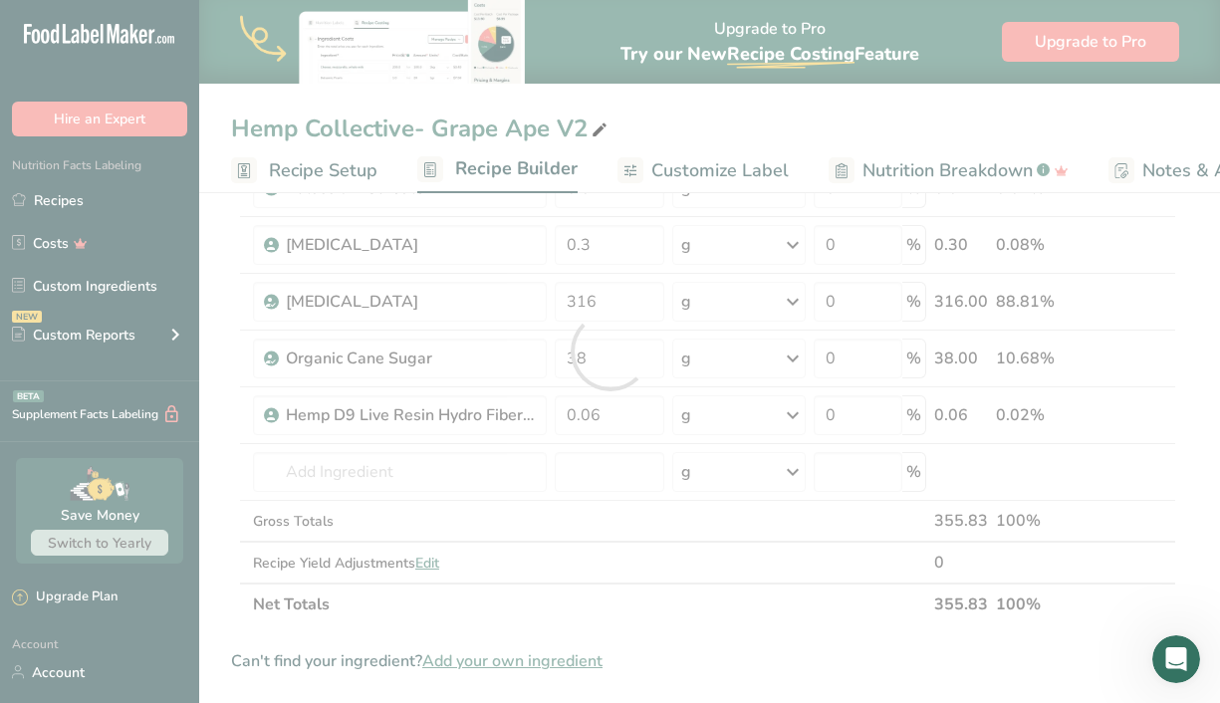
scroll to position [0, 0]
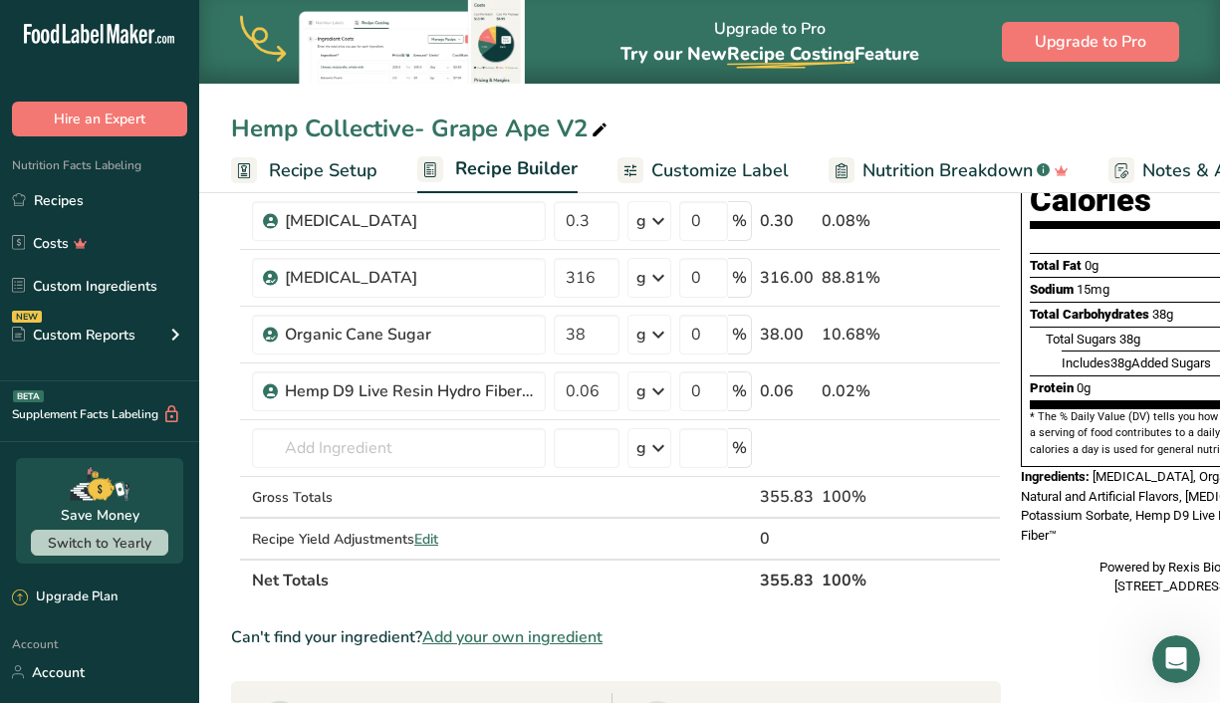
click at [1116, 145] on div "Hemp Collective- Grape Ape V2" at bounding box center [709, 129] width 1021 height 36
click at [70, 207] on link "Recipes" at bounding box center [99, 200] width 199 height 38
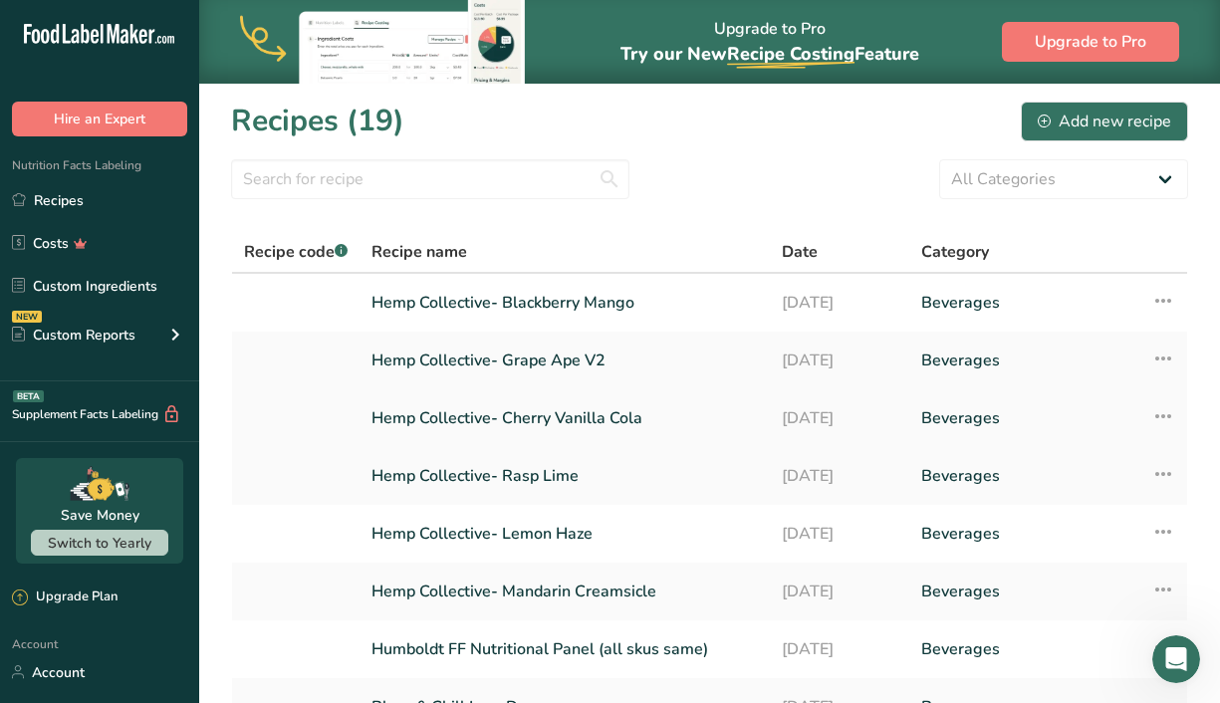
click at [523, 414] on link "Hemp Collective- Cherry Vanilla Cola" at bounding box center [565, 419] width 387 height 42
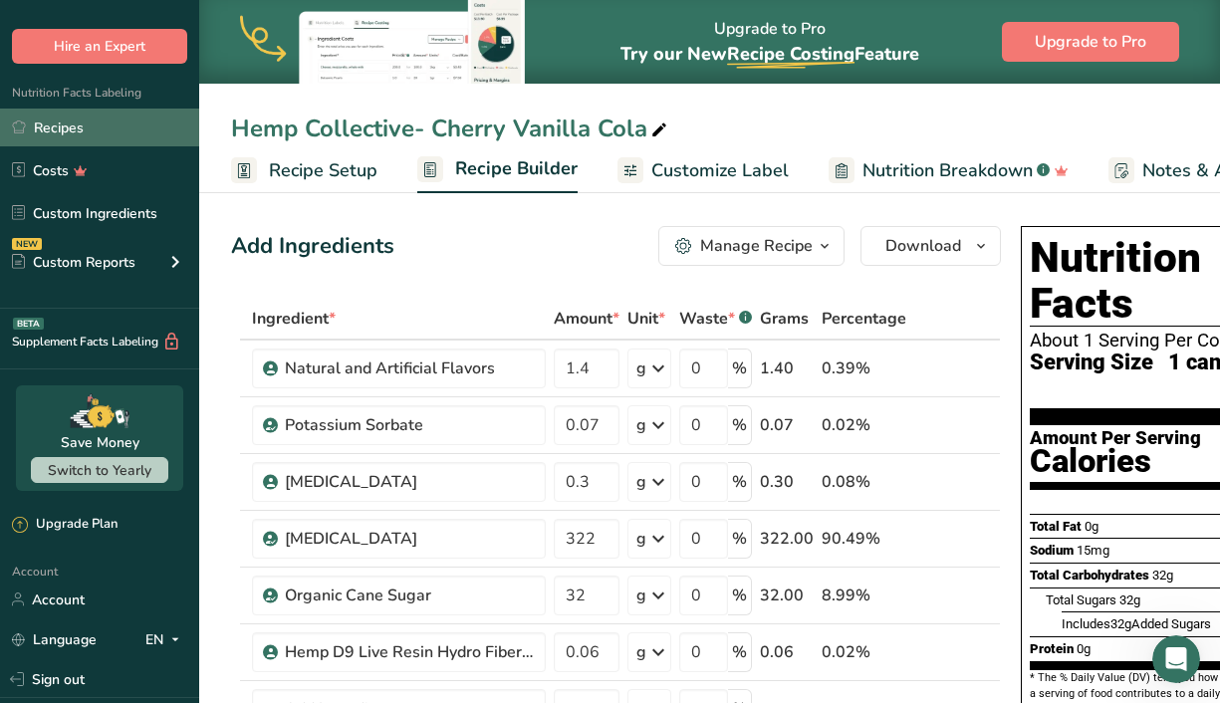
click at [50, 139] on link "Recipes" at bounding box center [99, 128] width 199 height 38
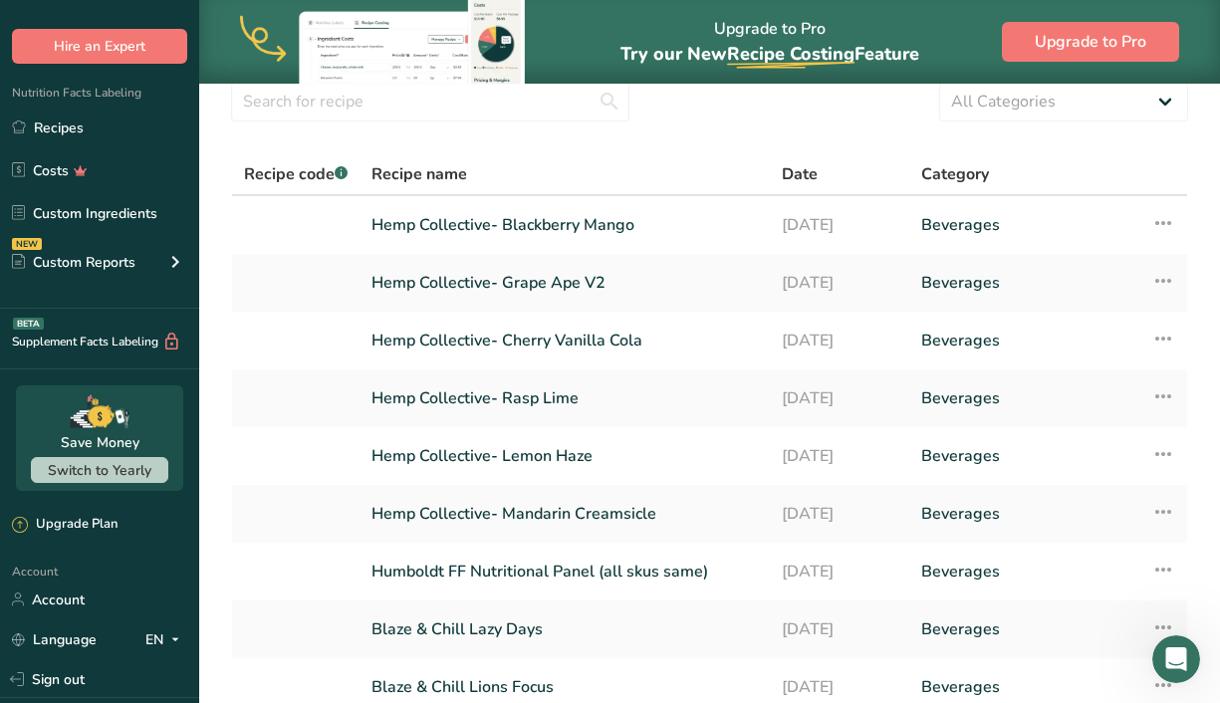
scroll to position [79, 0]
click at [430, 505] on link "Hemp Collective- Mandarin Creamsicle" at bounding box center [565, 513] width 387 height 42
